Goal: Navigation & Orientation: Find specific page/section

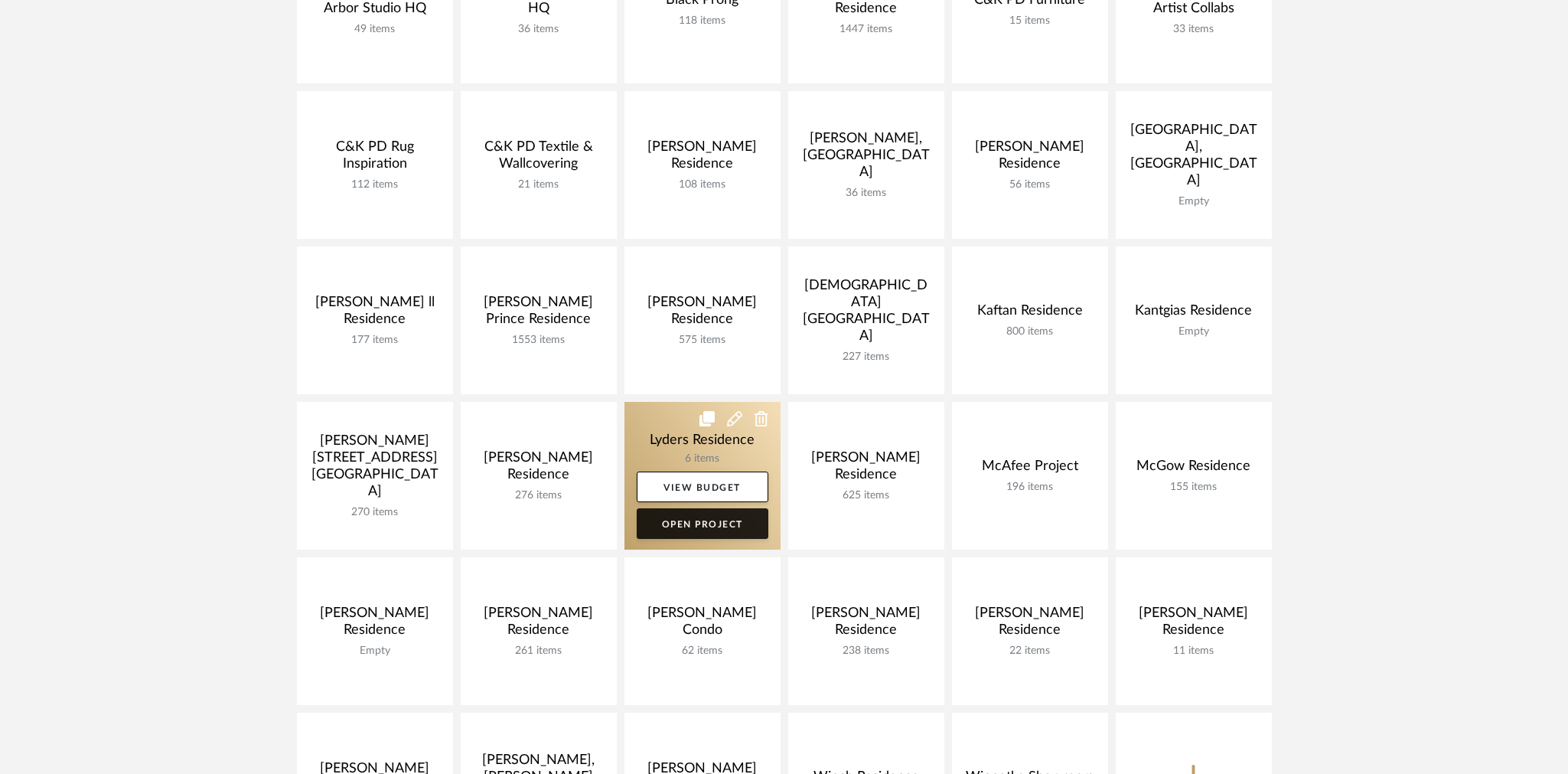
scroll to position [349, 0]
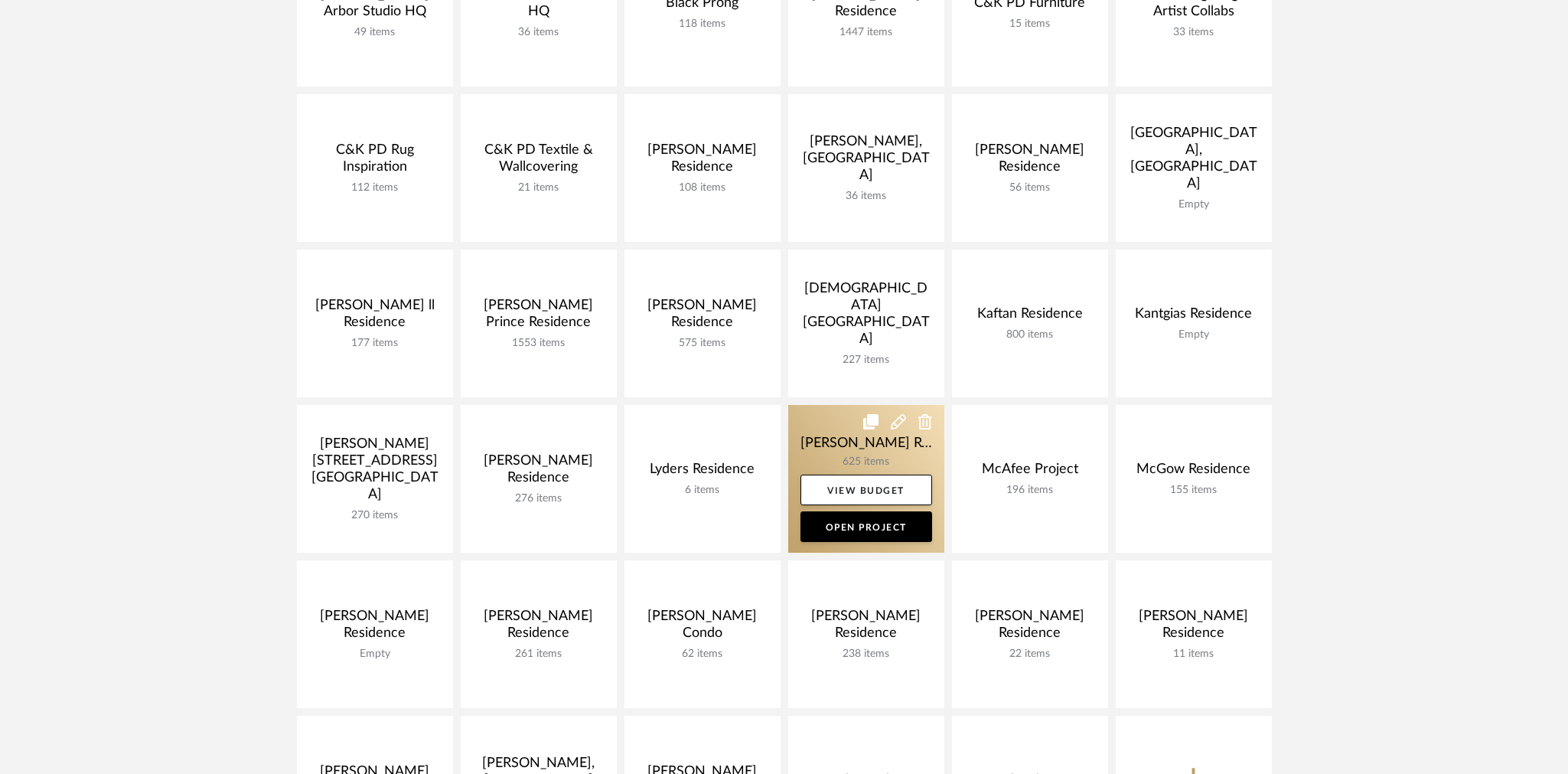
click at [813, 426] on link at bounding box center [866, 479] width 157 height 148
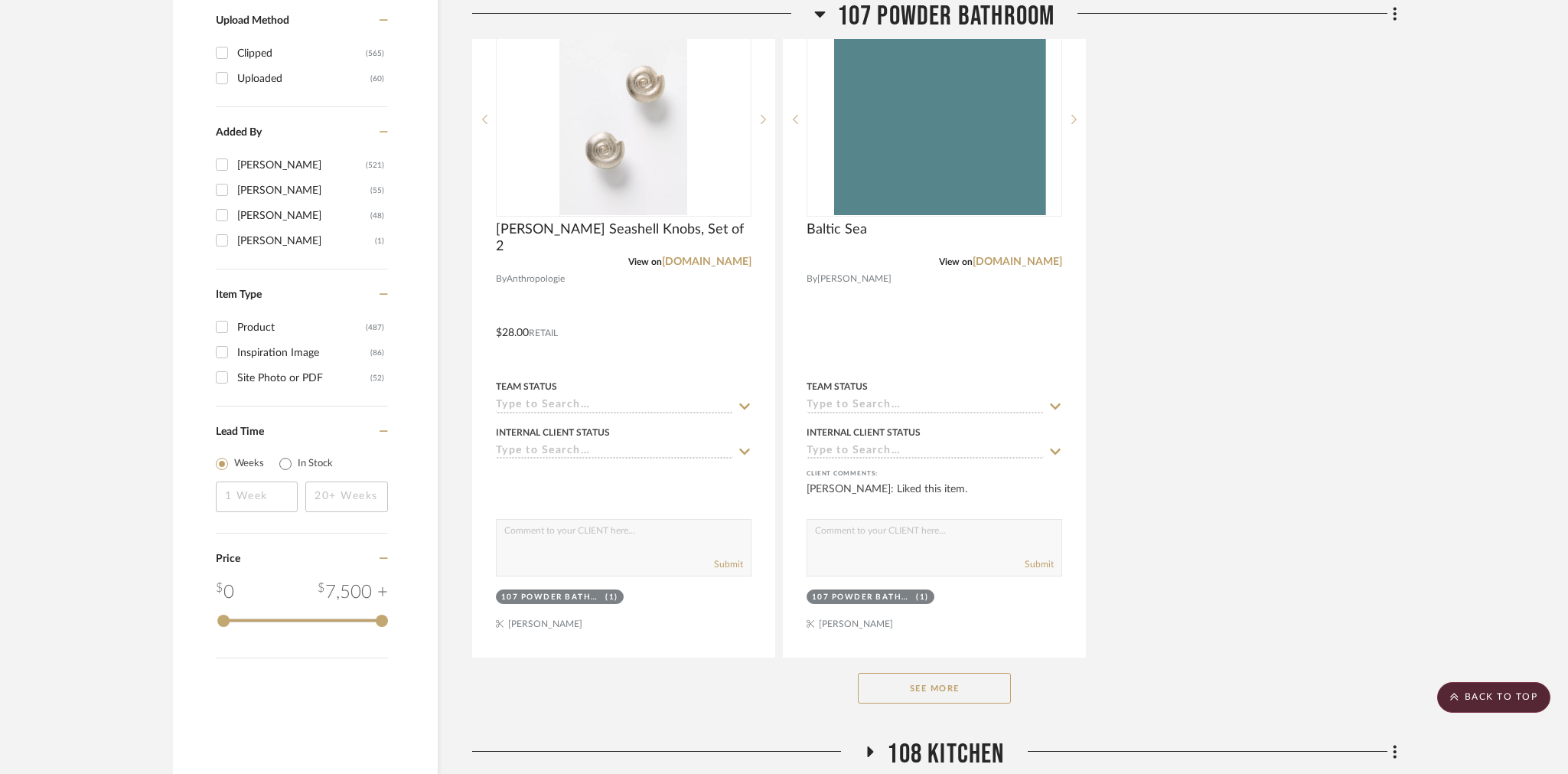
scroll to position [2126, 0]
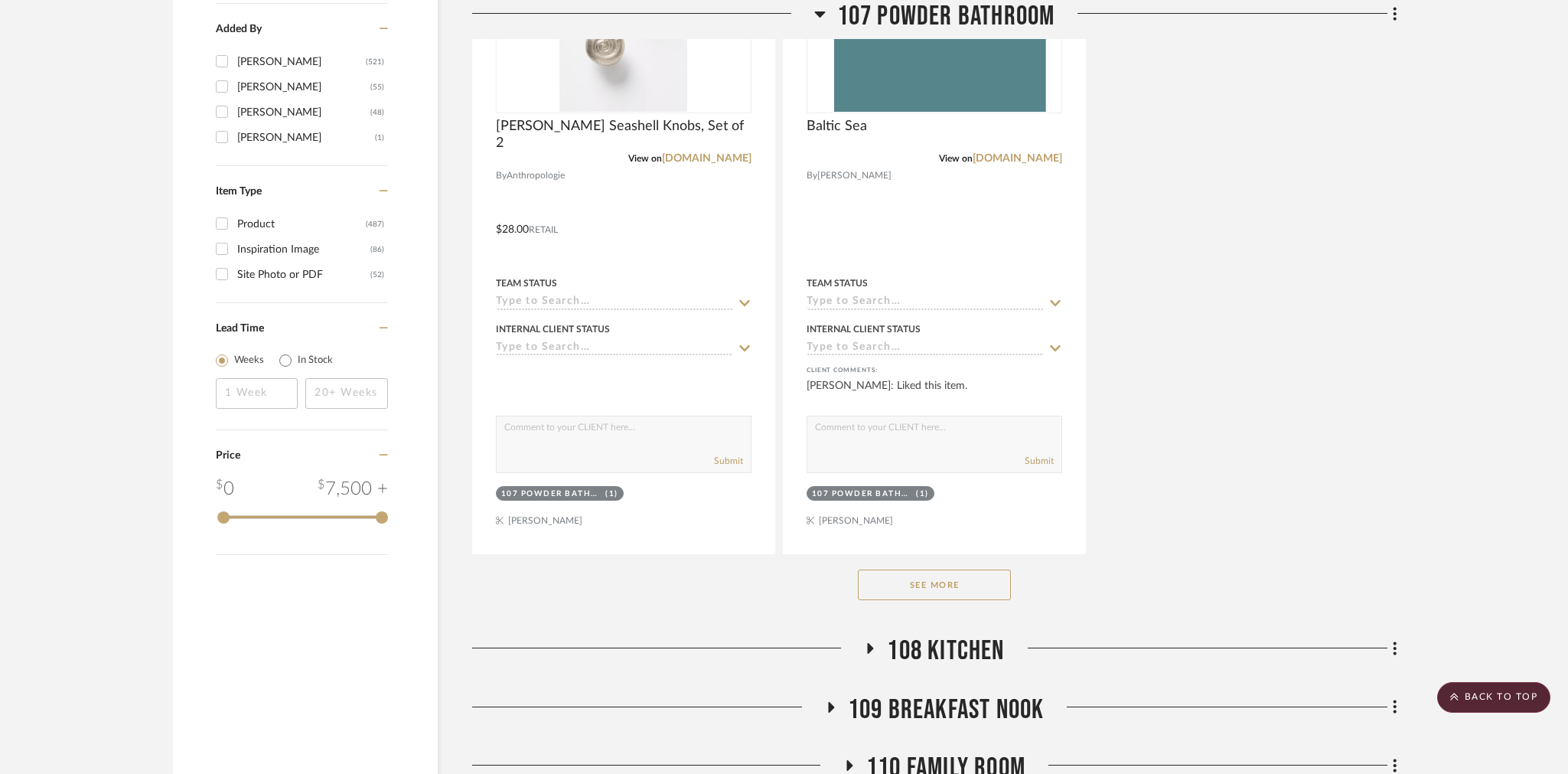
click at [934, 577] on button "See More" at bounding box center [934, 586] width 153 height 31
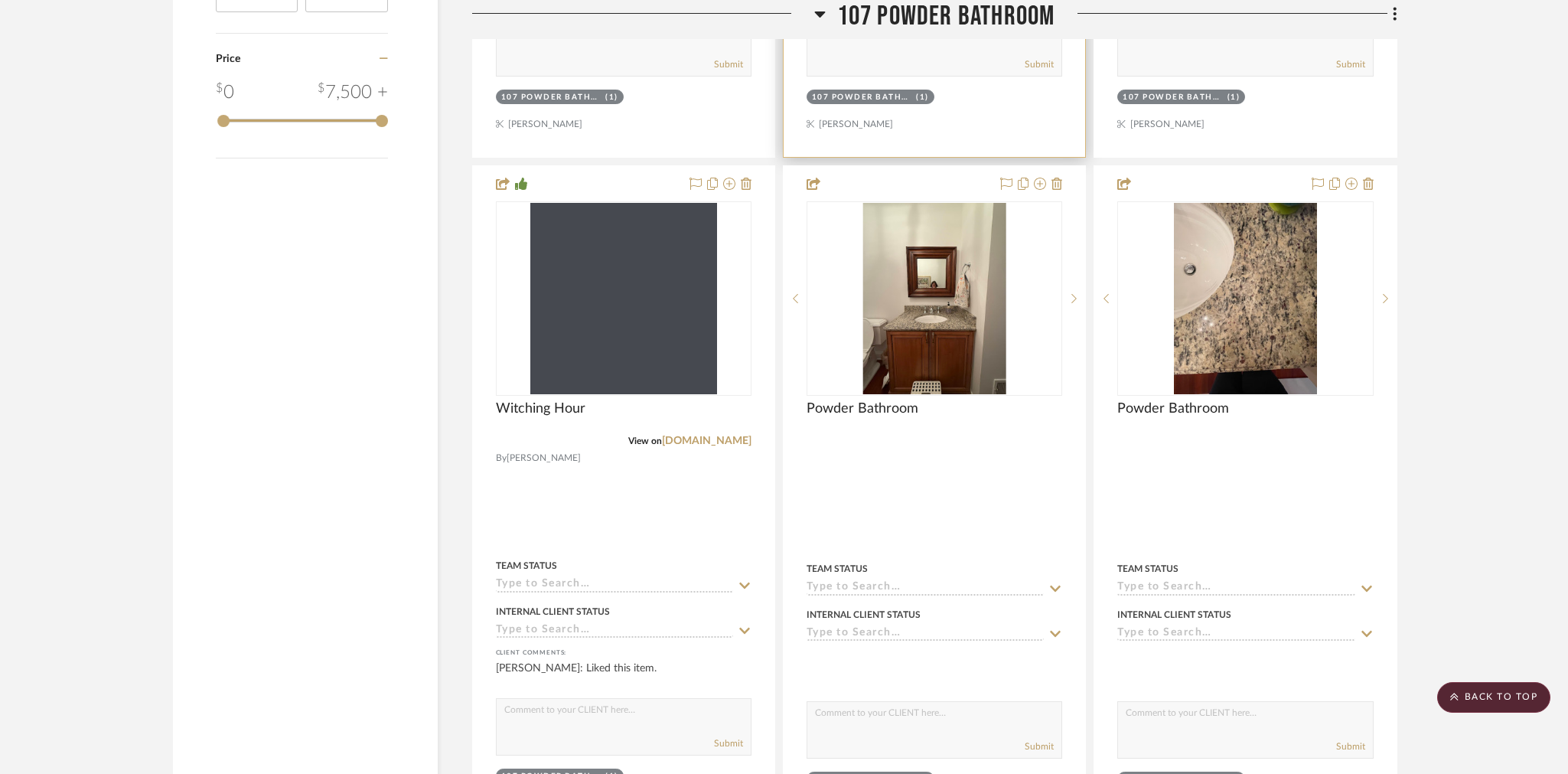
scroll to position [2546, 0]
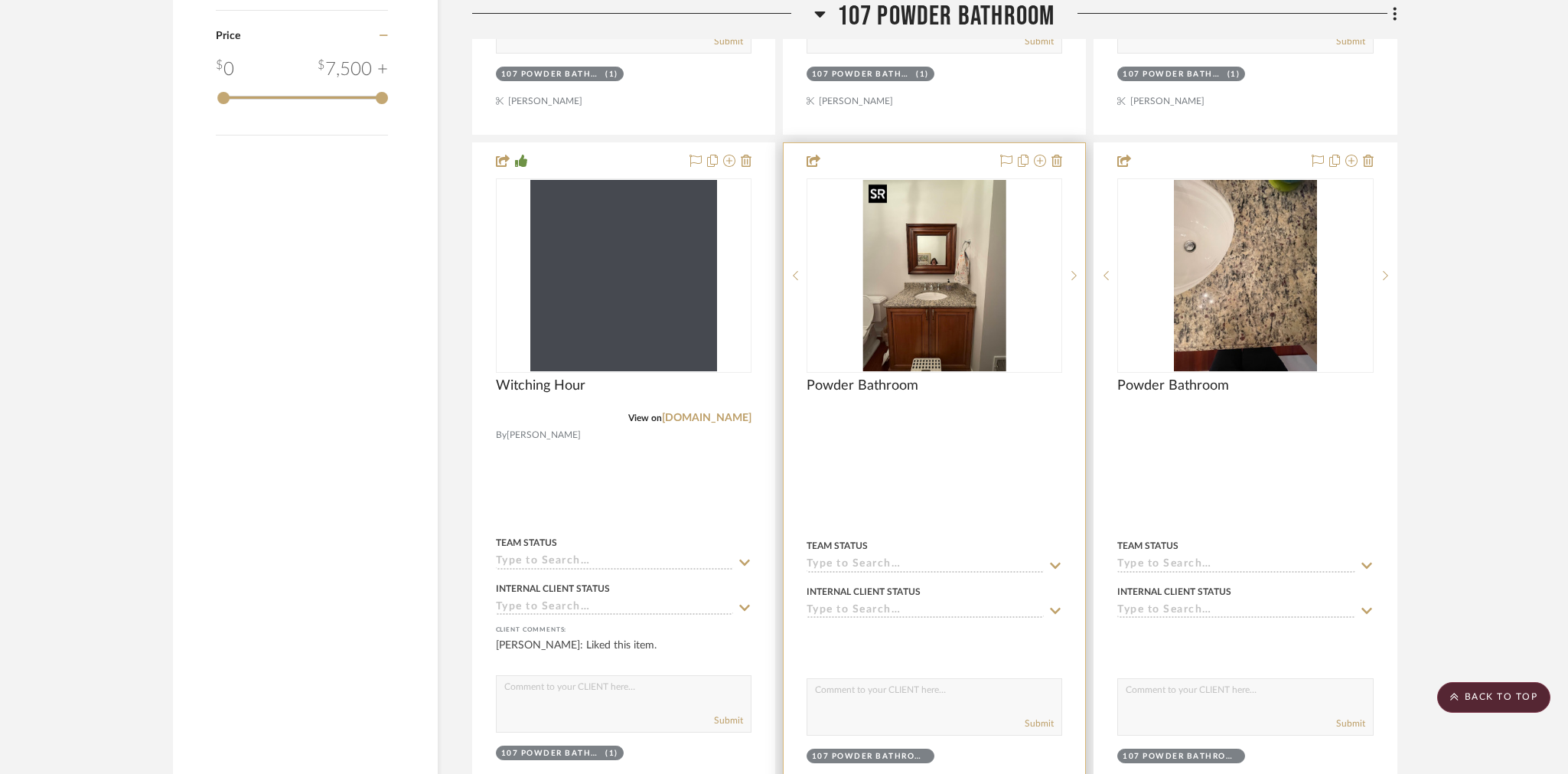
click at [936, 283] on img "0" at bounding box center [934, 276] width 143 height 191
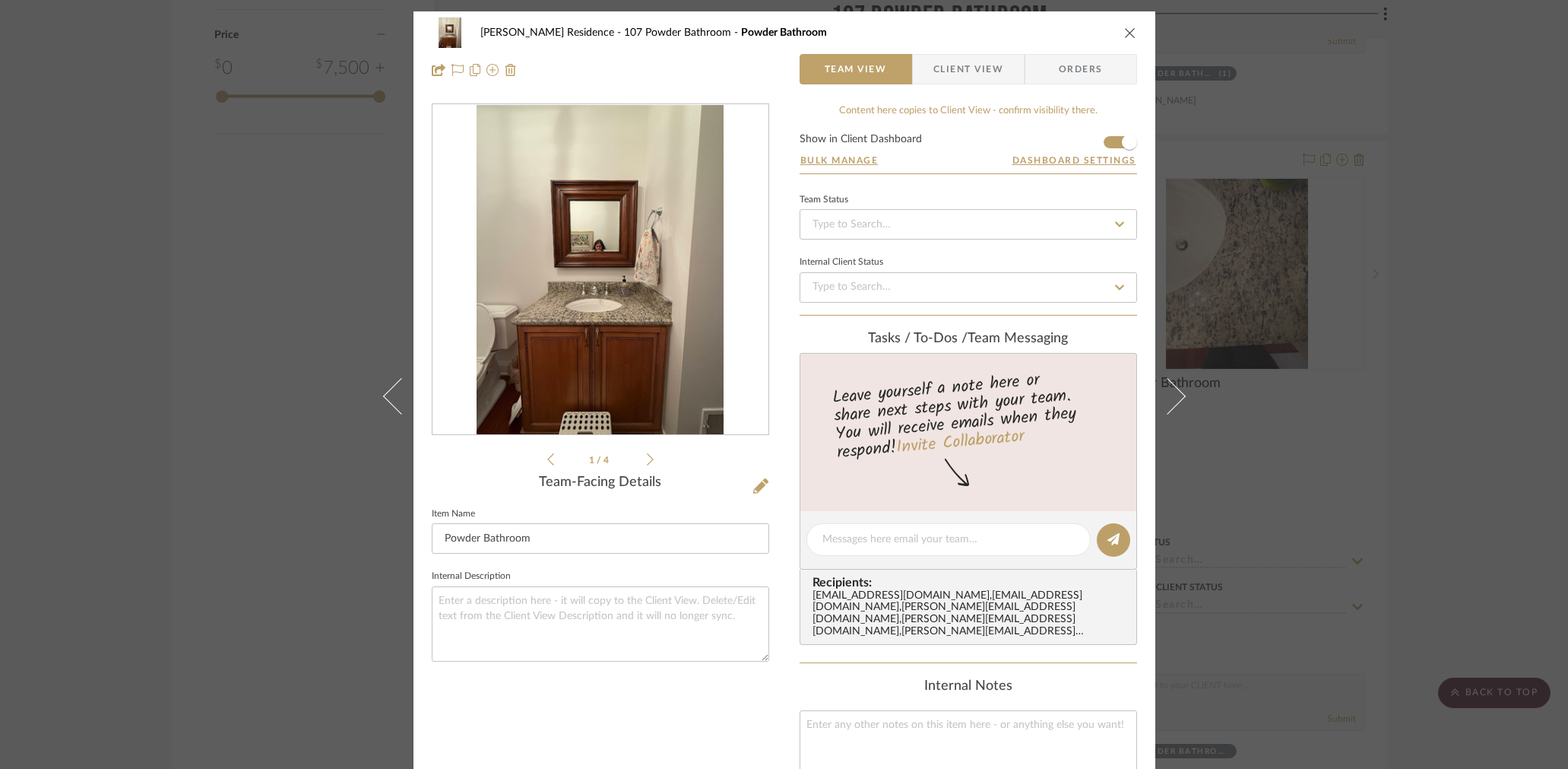
click at [551, 377] on img "0" at bounding box center [600, 270] width 247 height 330
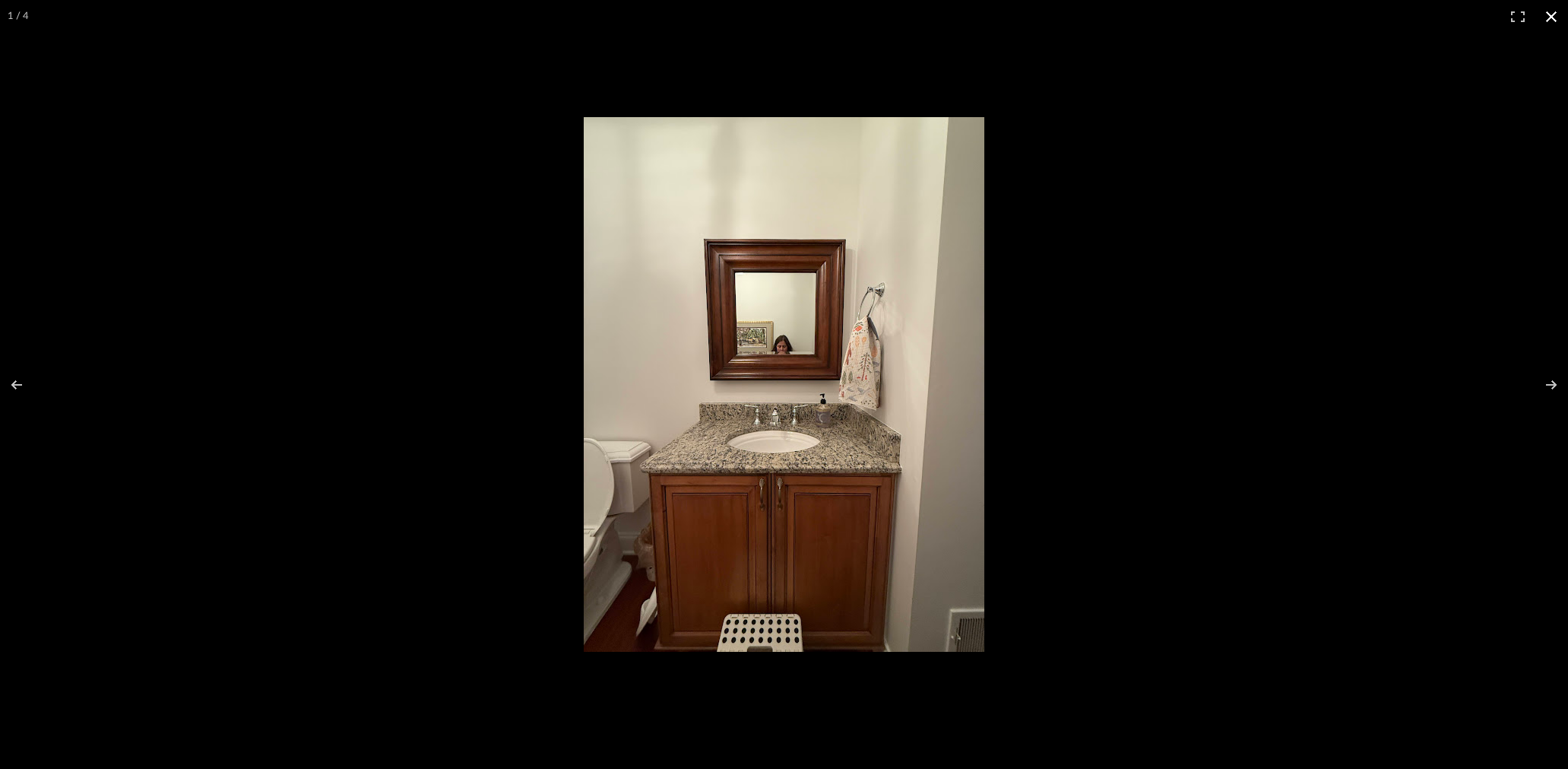
scroll to position [1, 0]
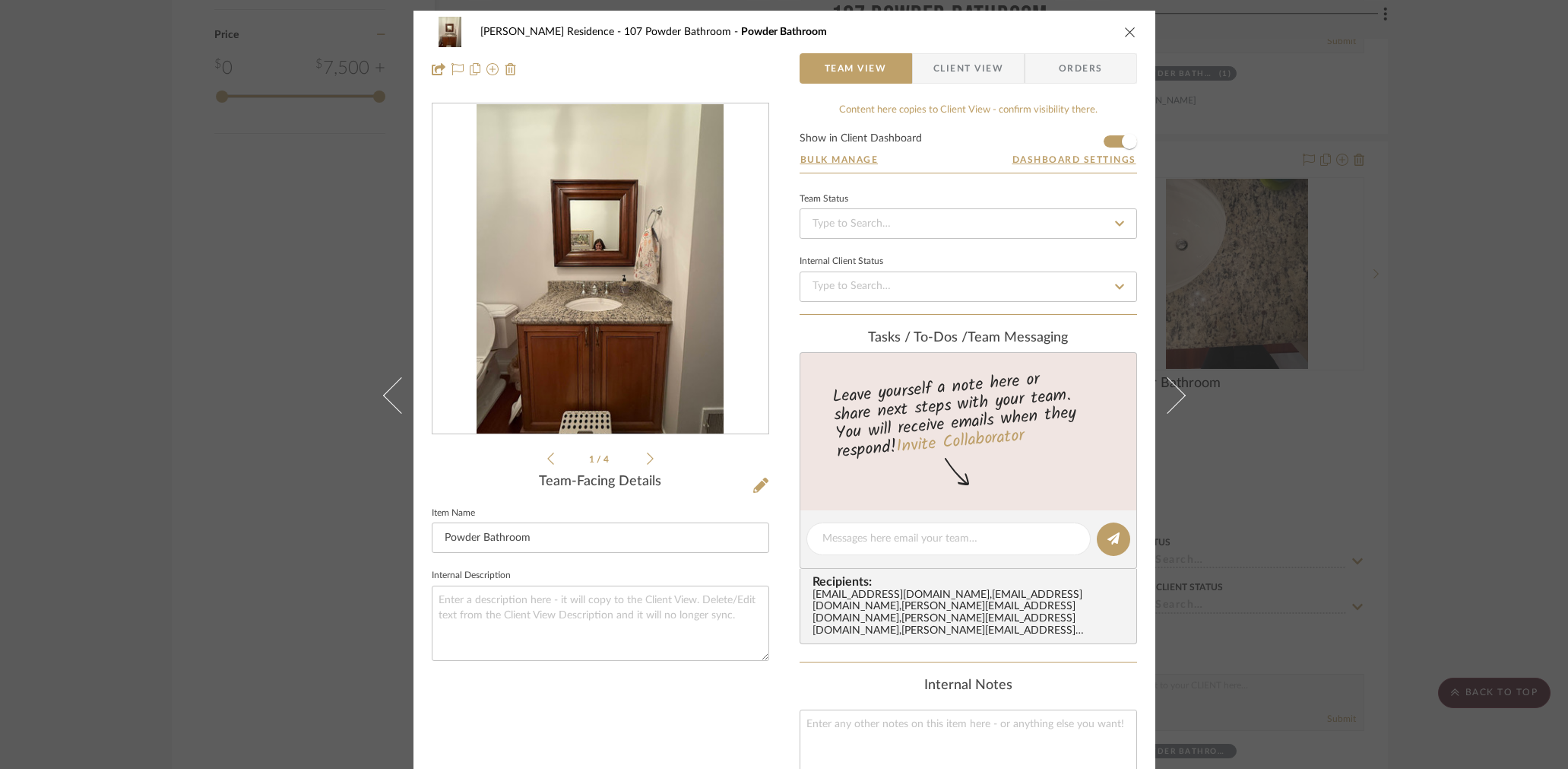
click at [449, 280] on div "0" at bounding box center [600, 269] width 336 height 330
click at [543, 302] on img "0" at bounding box center [600, 269] width 247 height 330
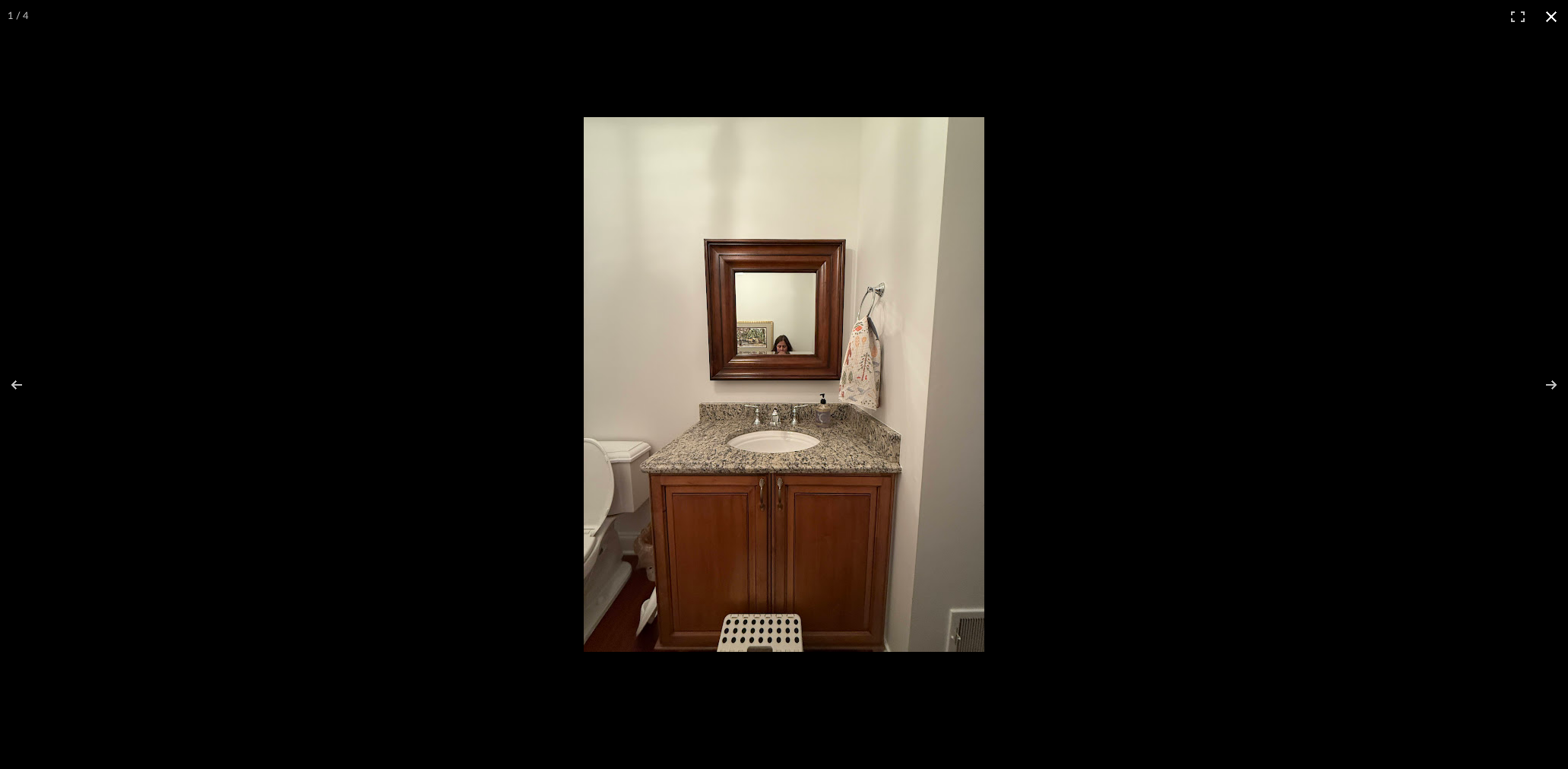
click at [436, 449] on div at bounding box center [784, 384] width 1568 height 769
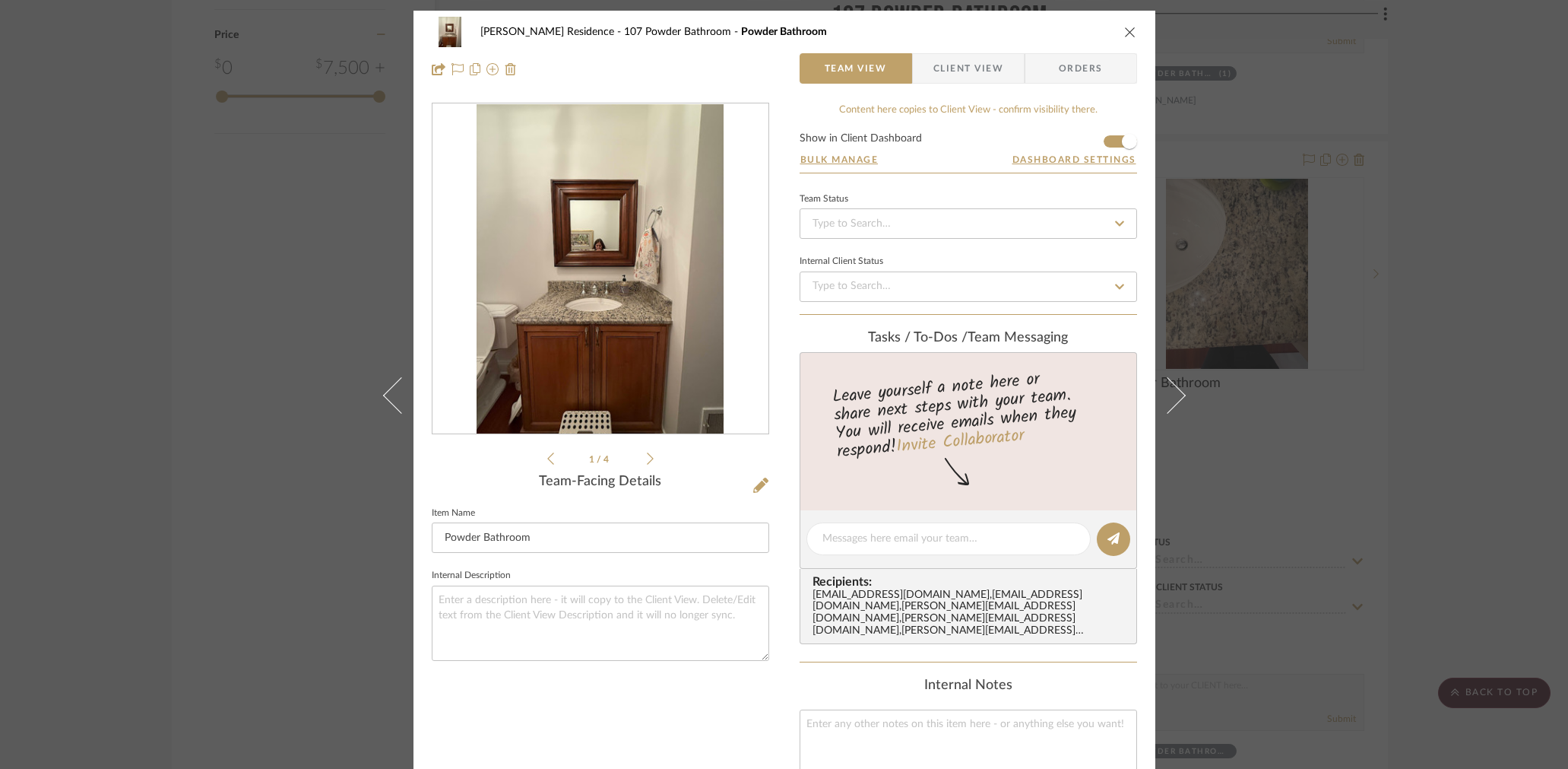
drag, startPoint x: 291, startPoint y: 418, endPoint x: 456, endPoint y: 394, distance: 166.7
click at [291, 418] on div "[PERSON_NAME] Residence 107 Powder Bathroom Powder Bathroom Team View Client Vi…" at bounding box center [784, 384] width 1568 height 769
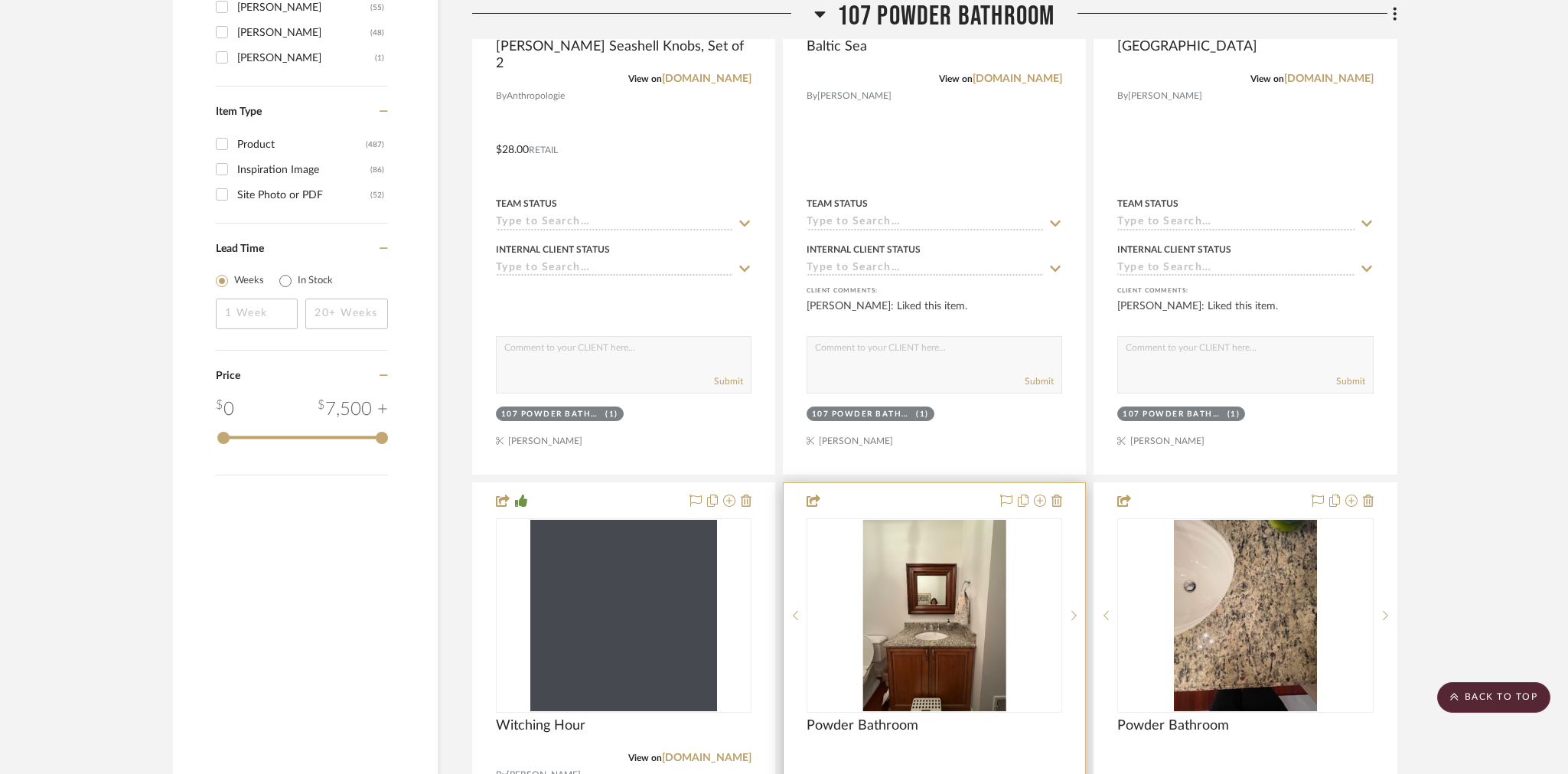
scroll to position [2206, 0]
